Goal: Find specific page/section: Locate a particular part of the current website

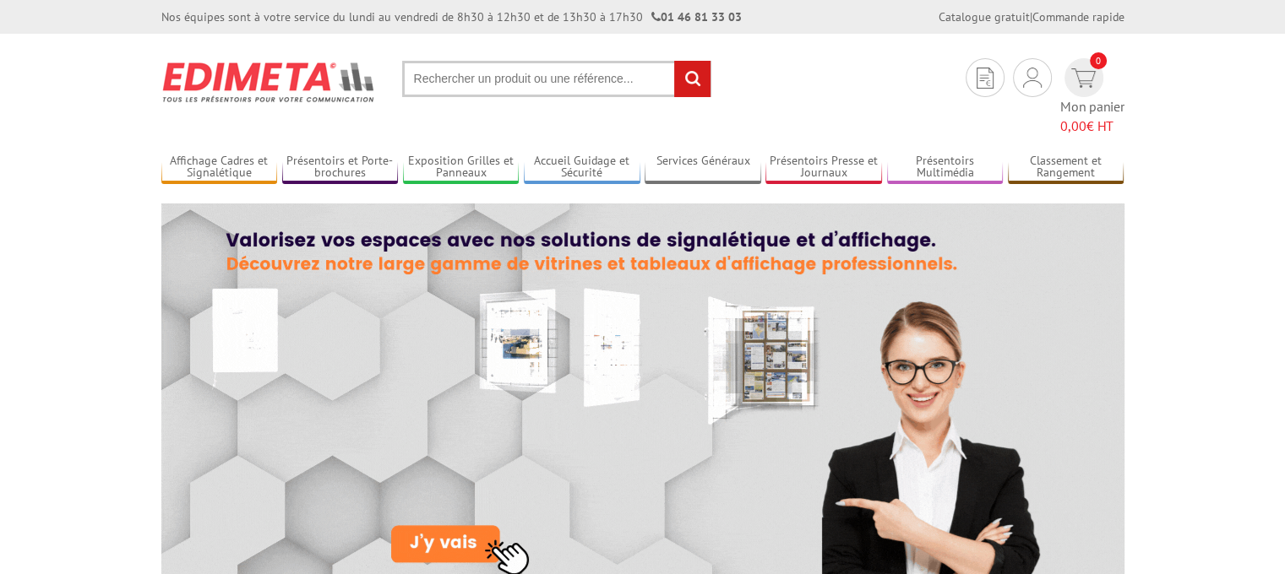
click at [535, 78] on input "text" at bounding box center [556, 79] width 309 height 36
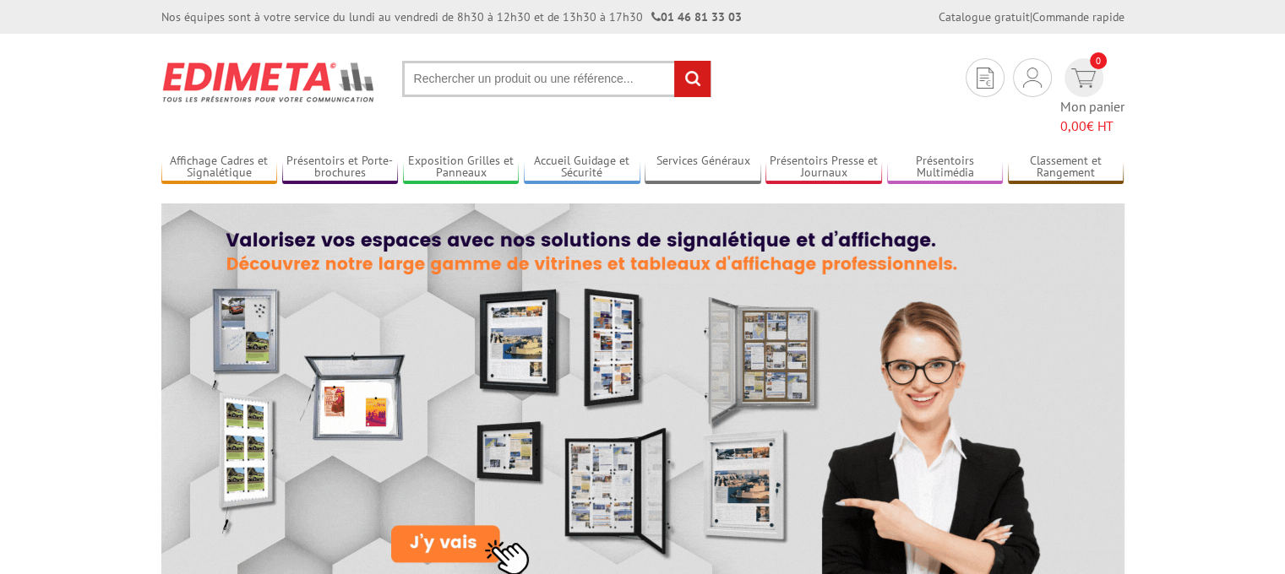
click at [484, 80] on input "text" at bounding box center [556, 79] width 309 height 36
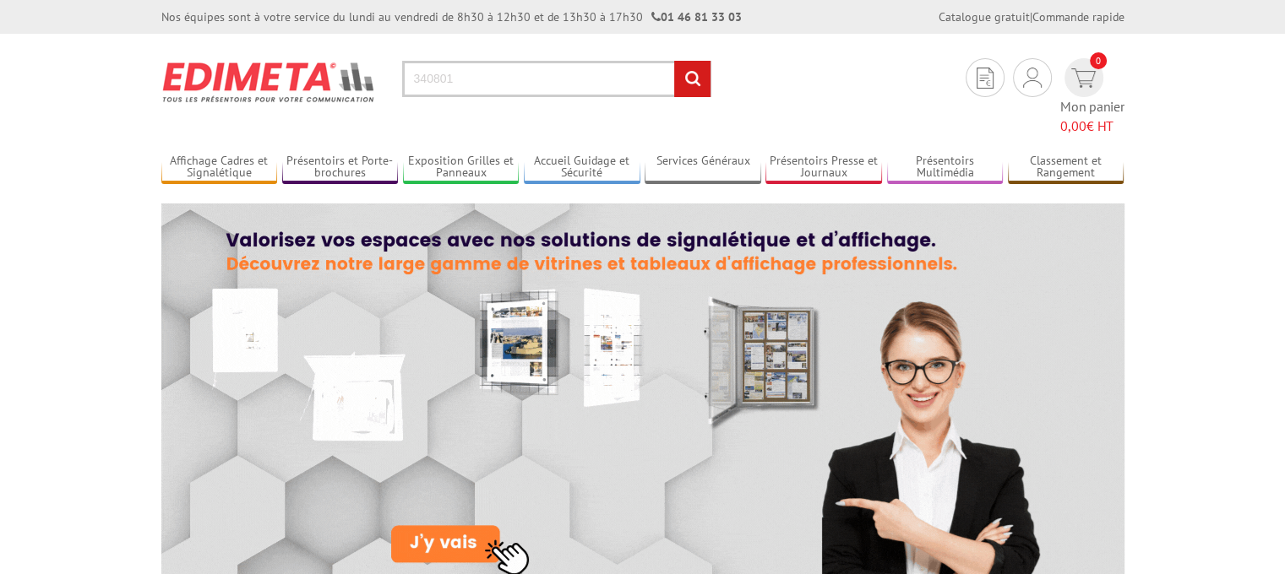
type input "340801"
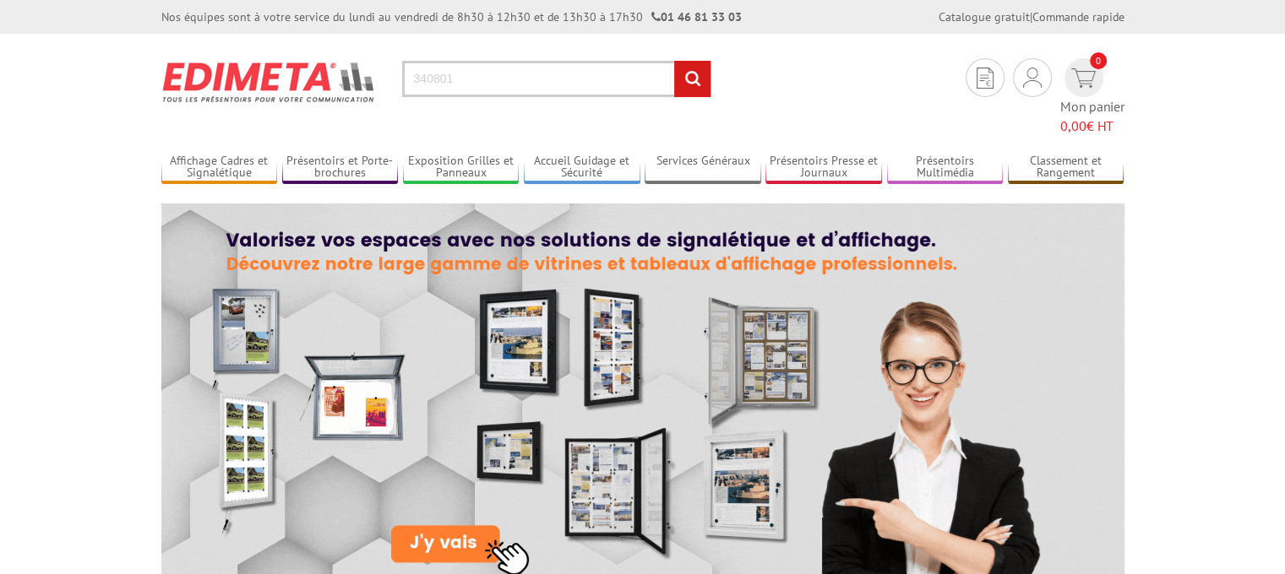
click at [693, 78] on input "rechercher" at bounding box center [692, 79] width 36 height 36
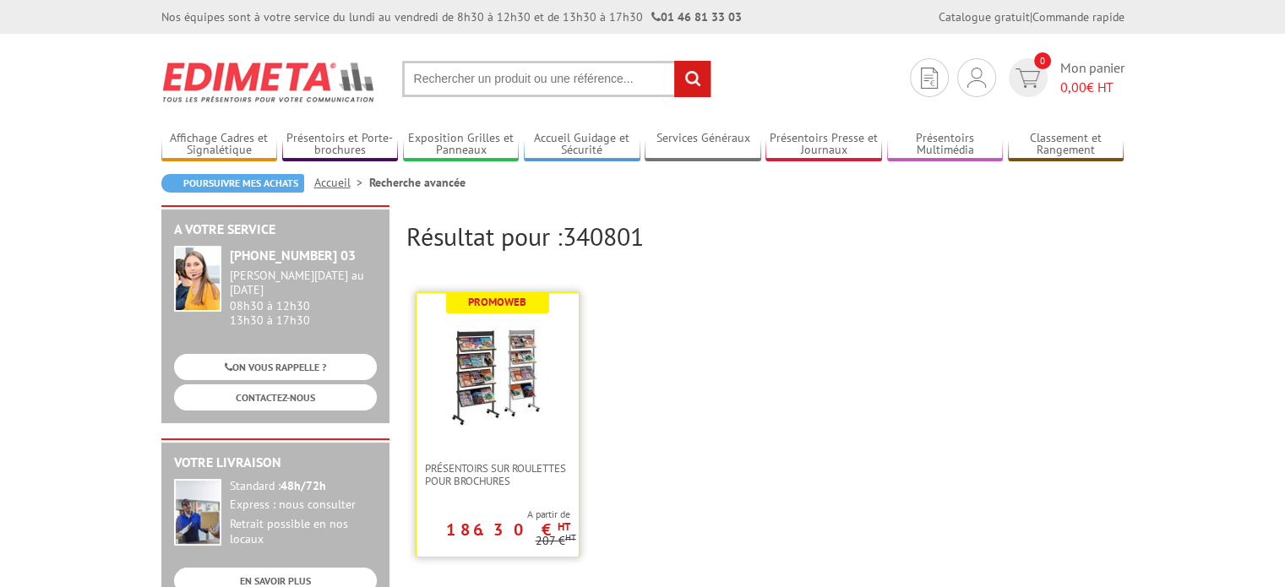
click at [486, 351] on img at bounding box center [498, 373] width 110 height 110
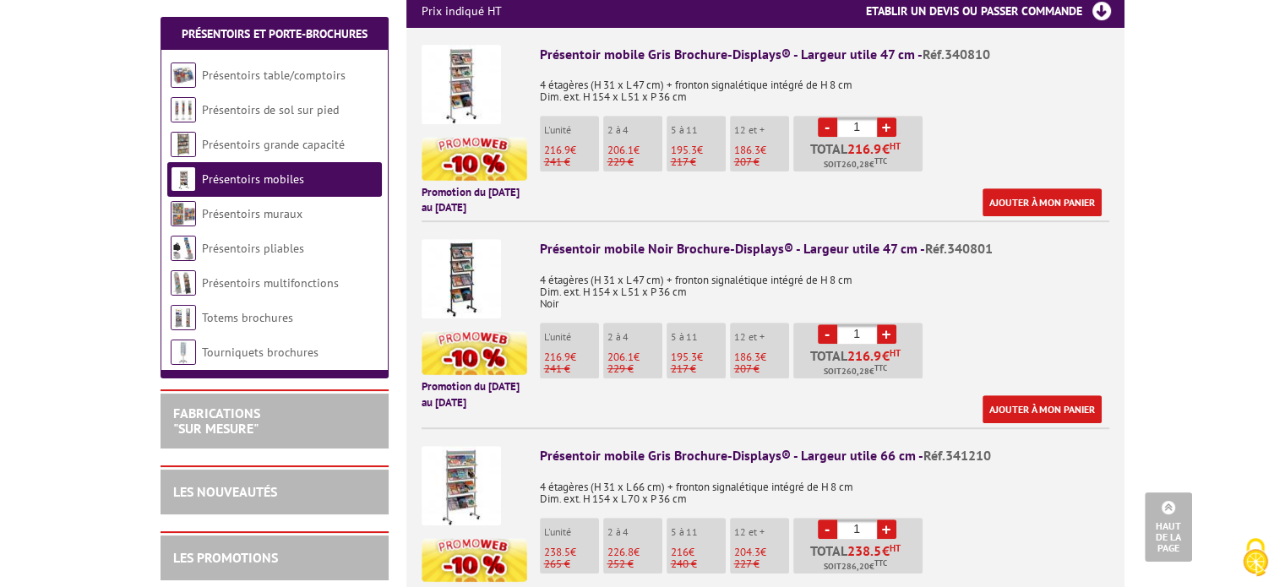
scroll to position [710, 0]
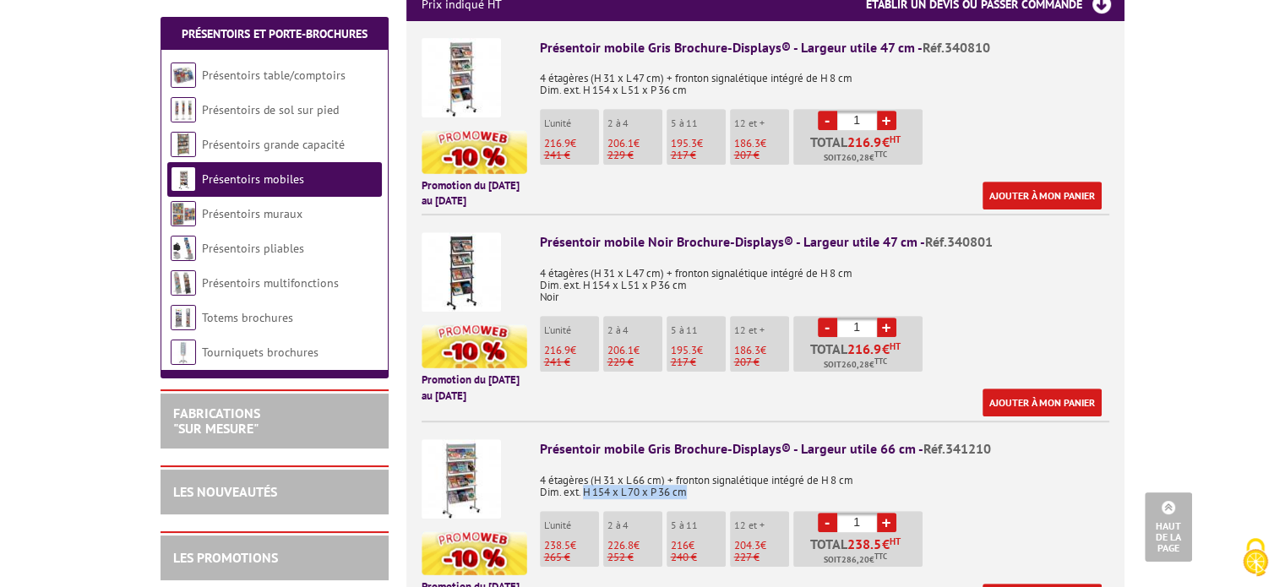
drag, startPoint x: 581, startPoint y: 486, endPoint x: 689, endPoint y: 484, distance: 108.1
click at [689, 484] on p "4 étagères (H 31 x L 66 cm) + fronton signalétique intégré de H 8 cm Dim. ext. …" at bounding box center [824, 480] width 569 height 35
copy p "H 154 x L 70 x P 36 cm"
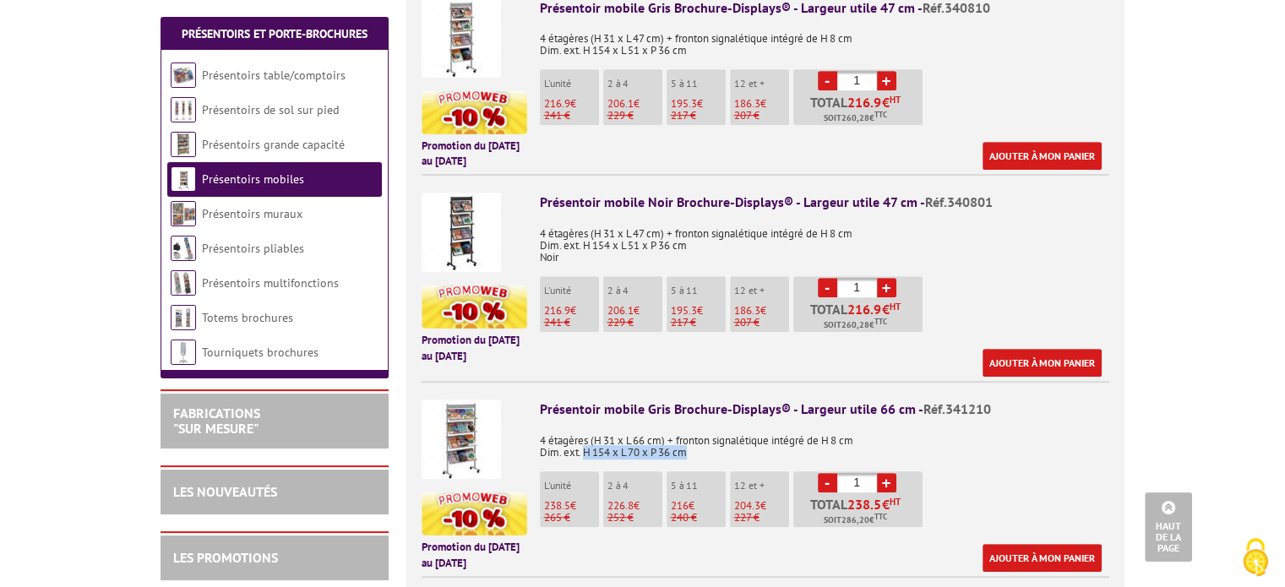
scroll to position [746, 0]
